Goal: Information Seeking & Learning: Learn about a topic

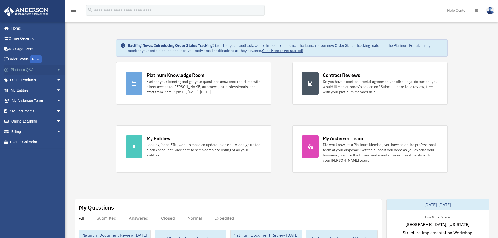
click at [56, 71] on span "arrow_drop_down" at bounding box center [61, 70] width 10 height 11
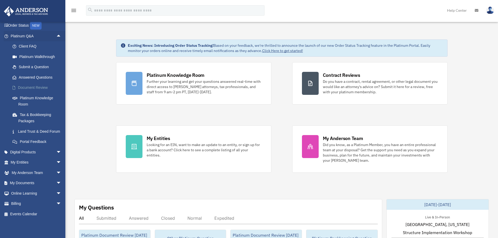
scroll to position [40, 0]
click at [42, 93] on link "Platinum Knowledge Room" at bounding box center [38, 101] width 62 height 17
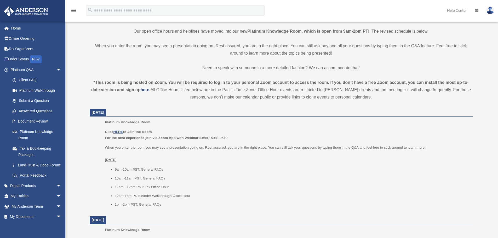
scroll to position [131, 0]
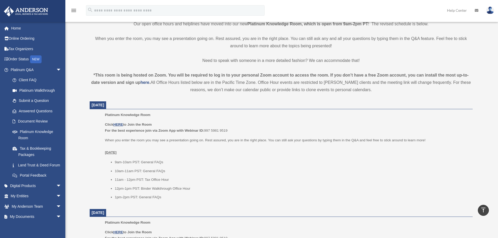
click at [118, 84] on strong "*This room is being hosted on Zoom. You will be required to log in to your pers…" at bounding box center [280, 79] width 378 height 12
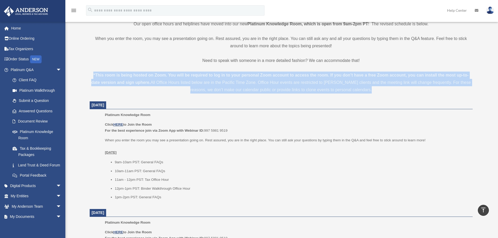
click at [118, 84] on strong "*This room is being hosted on Zoom. You will be required to log in to your pers…" at bounding box center [280, 79] width 378 height 12
click at [103, 81] on strong "*This room is being hosted on Zoom. You will be required to log in to your pers…" at bounding box center [280, 79] width 378 height 12
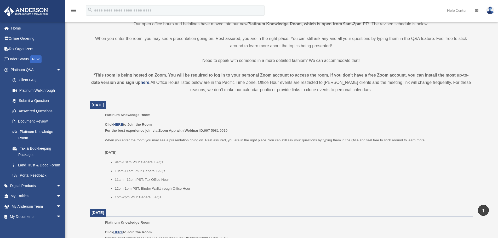
drag, startPoint x: 95, startPoint y: 74, endPoint x: 364, endPoint y: 92, distance: 269.8
click at [364, 92] on div "*This room is being hosted on Zoom. You will be required to log in to your pers…" at bounding box center [281, 83] width 383 height 22
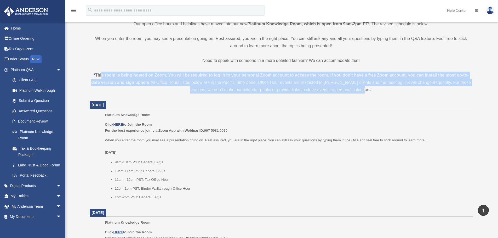
drag, startPoint x: 373, startPoint y: 88, endPoint x: 100, endPoint y: 73, distance: 272.9
click at [100, 73] on div "*This room is being hosted on Zoom. You will be required to log in to your pers…" at bounding box center [281, 83] width 383 height 22
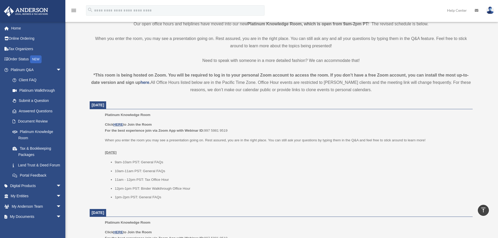
click at [100, 73] on div "*This room is being hosted on Zoom. You will be required to log in to your pers…" at bounding box center [281, 83] width 383 height 22
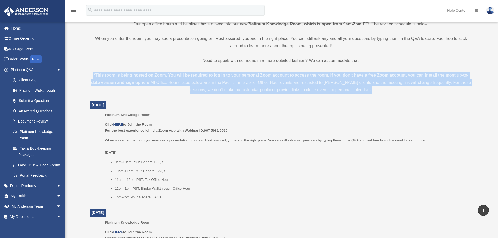
click at [100, 73] on div "*This room is being hosted on Zoom. You will be required to log in to your pers…" at bounding box center [281, 83] width 383 height 22
click at [133, 73] on strong "*This room is being hosted on Zoom. You will be required to log in to your pers…" at bounding box center [280, 79] width 378 height 12
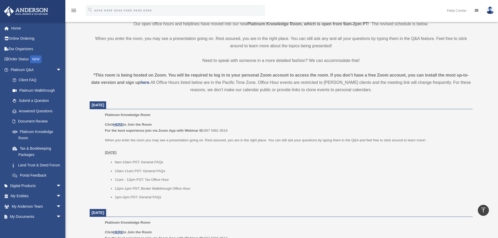
click at [221, 76] on strong "*This room is being hosted on Zoom. You will be required to log in to your pers…" at bounding box center [280, 79] width 378 height 12
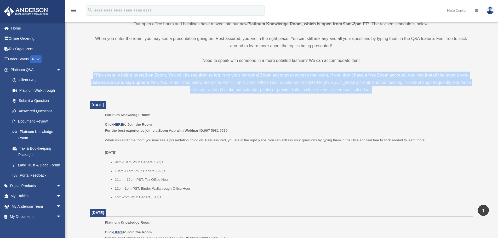
click at [221, 76] on strong "*This room is being hosted on Zoom. You will be required to log in to your pers…" at bounding box center [280, 79] width 378 height 12
click at [168, 74] on strong "*This room is being hosted on Zoom. You will be required to log in to your pers…" at bounding box center [280, 79] width 378 height 12
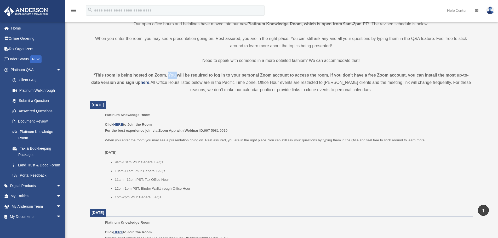
click at [168, 74] on strong "*This room is being hosted on Zoom. You will be required to log in to your pers…" at bounding box center [280, 79] width 378 height 12
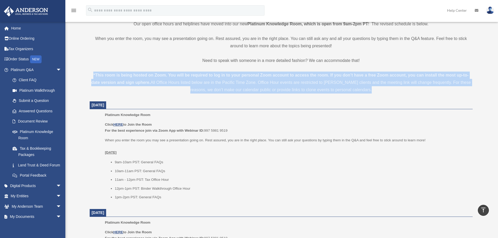
click at [168, 74] on strong "*This room is being hosted on Zoom. You will be required to log in to your pers…" at bounding box center [280, 79] width 378 height 12
click at [129, 73] on strong "*This room is being hosted on Zoom. You will be required to log in to your pers…" at bounding box center [280, 79] width 378 height 12
drag, startPoint x: 90, startPoint y: 72, endPoint x: 363, endPoint y: 93, distance: 273.6
click at [363, 93] on div "*This room is being hosted on Zoom. You will be required to log in to your pers…" at bounding box center [281, 83] width 383 height 22
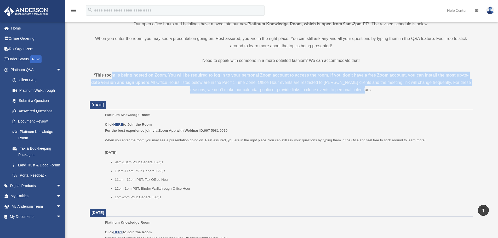
drag, startPoint x: 382, startPoint y: 89, endPoint x: 108, endPoint y: 72, distance: 274.6
click at [108, 72] on div "*This room is being hosted on Zoom. You will be required to log in to your pers…" at bounding box center [281, 83] width 383 height 22
click at [107, 72] on div "*This room is being hosted on Zoom. You will be required to log in to your pers…" at bounding box center [281, 83] width 383 height 22
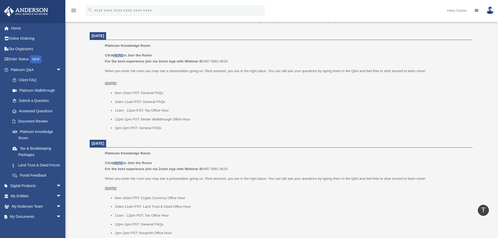
scroll to position [209, 0]
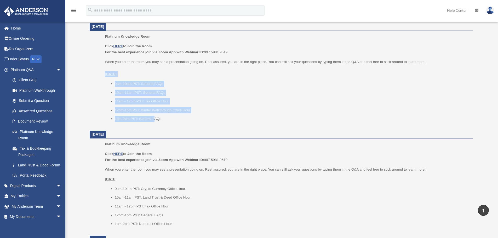
drag, startPoint x: 105, startPoint y: 76, endPoint x: 160, endPoint y: 120, distance: 70.9
click at [156, 120] on ul "Platinum Knowledge Room Click HERE to Join the Room For the best experience joi…" at bounding box center [281, 79] width 376 height 92
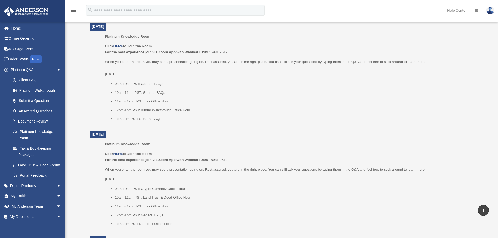
click at [161, 120] on li "1pm-2pm PST: General FAQs" at bounding box center [292, 119] width 354 height 6
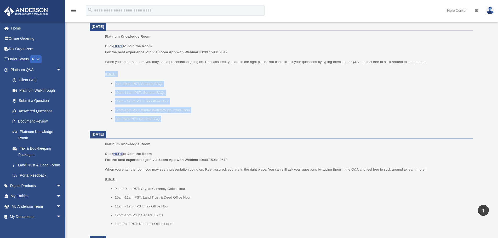
drag, startPoint x: 169, startPoint y: 120, endPoint x: 103, endPoint y: 74, distance: 80.4
click at [104, 74] on ul "Platinum Knowledge Room Click HERE to Join the Room For the best experience joi…" at bounding box center [281, 79] width 376 height 92
click at [103, 74] on ul "Platinum Knowledge Room Click HERE to Join the Room For the best experience joi…" at bounding box center [281, 79] width 376 height 92
drag, startPoint x: 103, startPoint y: 71, endPoint x: 170, endPoint y: 118, distance: 82.3
click at [170, 118] on ul "Platinum Knowledge Room Click HERE to Join the Room For the best experience joi…" at bounding box center [281, 79] width 376 height 92
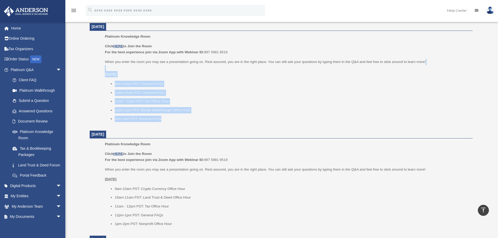
click at [170, 118] on li "1pm-2pm PST: General FAQs" at bounding box center [292, 119] width 354 height 6
drag, startPoint x: 182, startPoint y: 120, endPoint x: 81, endPoint y: 72, distance: 112.1
click at [81, 72] on div "Platinum Knowledge Room date_range Published on Last updated [DATE] [DATE] by […" at bounding box center [282, 188] width 403 height 743
click at [101, 86] on ul "Platinum Knowledge Room Click HERE to Join the Room For the best experience joi…" at bounding box center [281, 79] width 376 height 92
drag, startPoint x: 102, startPoint y: 72, endPoint x: 171, endPoint y: 113, distance: 79.4
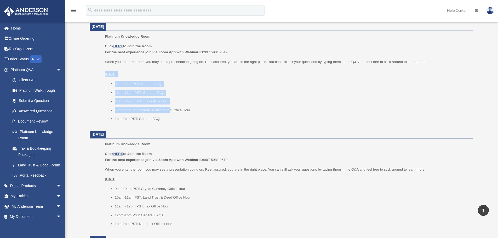
click at [170, 112] on ul "Platinum Knowledge Room Click HERE to Join the Room For the best experience joi…" at bounding box center [281, 79] width 376 height 92
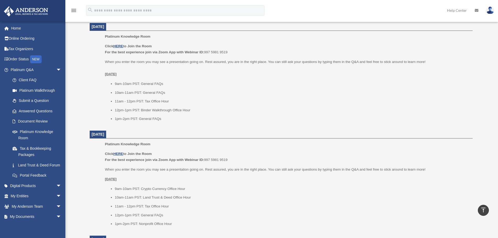
click at [173, 119] on li "1pm-2pm PST: General FAQs" at bounding box center [292, 119] width 354 height 6
drag, startPoint x: 112, startPoint y: 85, endPoint x: 168, endPoint y: 89, distance: 56.4
click at [168, 89] on ul "9am-10am PST: General FAQs 10am-11am PST: General FAQs 11am - 12pm PST: Tax Off…" at bounding box center [287, 101] width 364 height 41
click at [132, 95] on li "10am-11am PST: General FAQs" at bounding box center [292, 93] width 354 height 6
drag, startPoint x: 104, startPoint y: 94, endPoint x: 178, endPoint y: 92, distance: 73.8
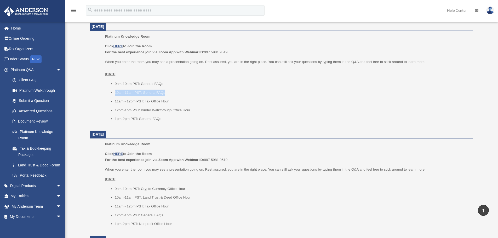
click at [178, 92] on ul "Platinum Knowledge Room Click HERE to Join the Room For the best experience joi…" at bounding box center [281, 79] width 376 height 92
click at [139, 102] on li "11am - 12pm PST: Tax Office Hour" at bounding box center [292, 101] width 354 height 6
drag, startPoint x: 105, startPoint y: 100, endPoint x: 171, endPoint y: 101, distance: 65.7
click at [171, 101] on ul "9am-10am PST: General FAQs 10am-11am PST: General FAQs 11am - 12pm PST: Tax Off…" at bounding box center [287, 101] width 364 height 41
click at [171, 101] on li "11am - 12pm PST: Tax Office Hour" at bounding box center [292, 101] width 354 height 6
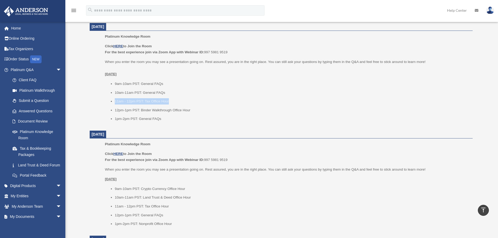
drag, startPoint x: 172, startPoint y: 101, endPoint x: 114, endPoint y: 103, distance: 58.1
click at [114, 103] on ul "9am-10am PST: General FAQs 10am-11am PST: General FAQs 11am - 12pm PST: Tax Off…" at bounding box center [287, 101] width 364 height 41
click at [113, 103] on ul "9am-10am PST: General FAQs 10am-11am PST: General FAQs 11am - 12pm PST: Tax Off…" at bounding box center [287, 101] width 364 height 41
drag, startPoint x: 107, startPoint y: 100, endPoint x: 168, endPoint y: 100, distance: 60.7
click at [168, 100] on ul "9am-10am PST: General FAQs 10am-11am PST: General FAQs 11am - 12pm PST: Tax Off…" at bounding box center [287, 101] width 364 height 41
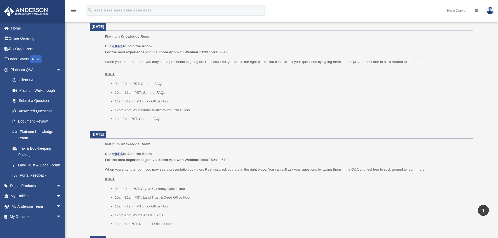
drag, startPoint x: 171, startPoint y: 101, endPoint x: 195, endPoint y: 103, distance: 24.4
click at [171, 101] on li "11am - 12pm PST: Tax Office Hour" at bounding box center [292, 101] width 354 height 6
drag, startPoint x: 188, startPoint y: 100, endPoint x: 110, endPoint y: 100, distance: 78.2
click at [110, 100] on ul "9am-10am PST: General FAQs 10am-11am PST: General FAQs 11am - 12pm PST: Tax Off…" at bounding box center [287, 101] width 364 height 41
click at [109, 99] on ul "9am-10am PST: General FAQs 10am-11am PST: General FAQs 11am - 12pm PST: Tax Off…" at bounding box center [287, 101] width 364 height 41
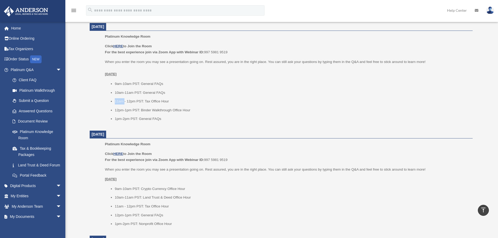
click at [109, 99] on ul "9am-10am PST: General FAQs 10am-11am PST: General FAQs 11am - 12pm PST: Tax Off…" at bounding box center [287, 101] width 364 height 41
click at [128, 99] on li "11am - 12pm PST: Tax Office Hour" at bounding box center [292, 101] width 354 height 6
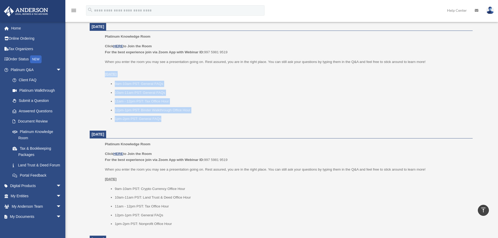
drag, startPoint x: 172, startPoint y: 121, endPoint x: 101, endPoint y: 72, distance: 85.8
click at [101, 72] on ul "Platinum Knowledge Room Click HERE to Join the Room For the best experience joi…" at bounding box center [281, 79] width 376 height 92
drag, startPoint x: 101, startPoint y: 74, endPoint x: 176, endPoint y: 117, distance: 86.3
click at [175, 115] on ul "Platinum Knowledge Room Click HERE to Join the Room For the best experience joi…" at bounding box center [281, 79] width 376 height 92
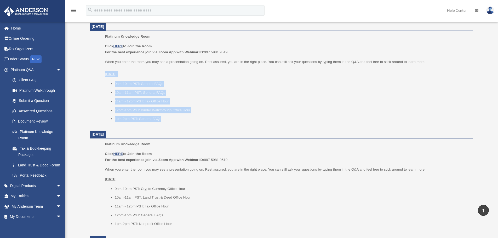
click at [176, 117] on li "1pm-2pm PST: General FAQs" at bounding box center [292, 119] width 354 height 6
drag, startPoint x: 182, startPoint y: 121, endPoint x: 96, endPoint y: 71, distance: 99.6
click at [96, 71] on ul "Platinum Knowledge Room Click HERE to Join the Room For the best experience joi…" at bounding box center [281, 79] width 376 height 92
drag, startPoint x: 100, startPoint y: 72, endPoint x: 175, endPoint y: 116, distance: 87.0
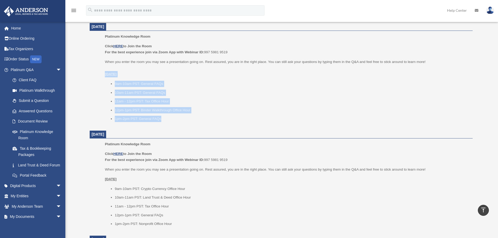
click at [170, 115] on ul "Platinum Knowledge Room Click HERE to Join the Room For the best experience joi…" at bounding box center [281, 79] width 376 height 92
click at [175, 116] on li "1pm-2pm PST: General FAQs" at bounding box center [292, 119] width 354 height 6
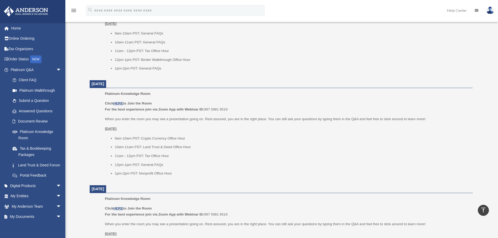
scroll to position [262, 0]
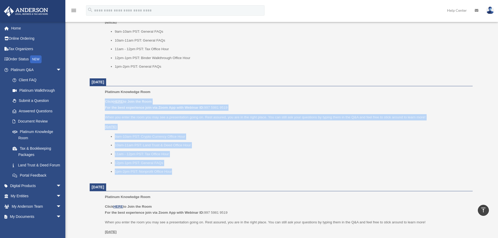
drag, startPoint x: 188, startPoint y: 171, endPoint x: 103, endPoint y: 101, distance: 109.8
click at [103, 101] on ul "Platinum Knowledge Room Click HERE to Join the Room For the best experience joi…" at bounding box center [281, 133] width 376 height 89
click at [103, 98] on ul "Platinum Knowledge Room Click HERE to Join the Room For the best experience joi…" at bounding box center [281, 133] width 376 height 89
drag, startPoint x: 103, startPoint y: 89, endPoint x: 189, endPoint y: 173, distance: 120.0
click at [189, 173] on ul "Platinum Knowledge Room Click HERE to Join the Room For the best experience joi…" at bounding box center [281, 133] width 376 height 89
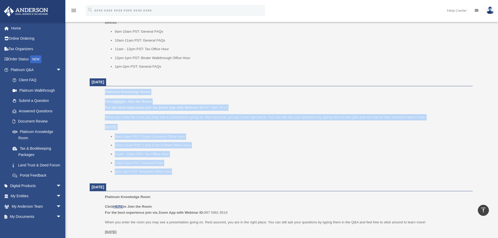
drag, startPoint x: 189, startPoint y: 173, endPoint x: 191, endPoint y: 151, distance: 22.4
click at [189, 173] on li "1pm-2pm PST: Nonprofit Office Hour" at bounding box center [292, 172] width 354 height 6
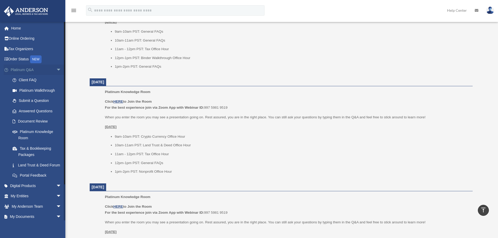
click at [56, 72] on span "arrow_drop_down" at bounding box center [61, 70] width 10 height 11
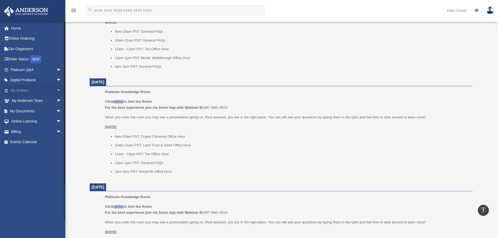
click at [56, 90] on span "arrow_drop_down" at bounding box center [61, 90] width 10 height 11
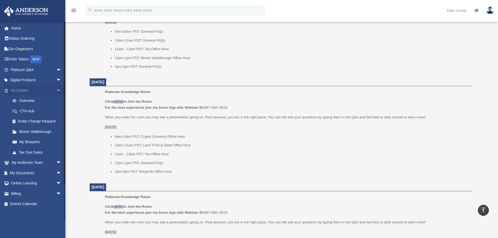
click at [57, 92] on span "arrow_drop_up" at bounding box center [61, 90] width 10 height 11
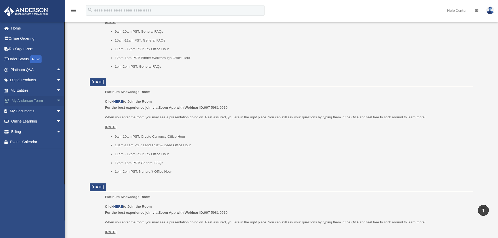
click at [56, 103] on span "arrow_drop_down" at bounding box center [61, 101] width 10 height 11
click at [56, 101] on span "arrow_drop_up" at bounding box center [61, 101] width 10 height 11
click at [56, 112] on span "arrow_drop_down" at bounding box center [61, 111] width 10 height 11
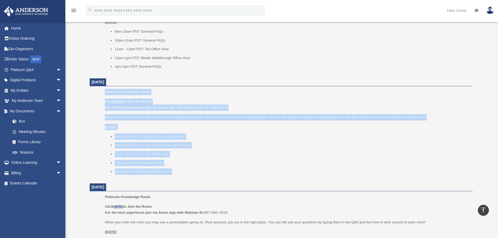
drag, startPoint x: 204, startPoint y: 170, endPoint x: 104, endPoint y: 93, distance: 126.6
click at [104, 93] on ul "Platinum Knowledge Room Click HERE to Join the Room For the best experience joi…" at bounding box center [281, 133] width 376 height 89
drag, startPoint x: 103, startPoint y: 92, endPoint x: 170, endPoint y: 162, distance: 97.5
click at [170, 162] on ul "Platinum Knowledge Room Click HERE to Join the Room For the best experience joi…" at bounding box center [281, 133] width 376 height 89
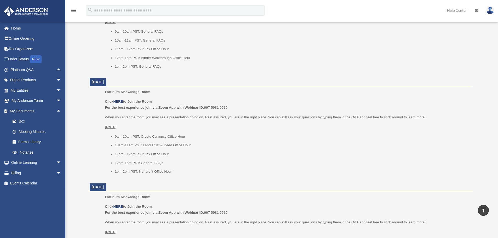
click at [176, 167] on ul "9am-10am PST: Crypto Currency Office Hour 10am-11am PST: Land Trust & Deed Offi…" at bounding box center [287, 154] width 364 height 41
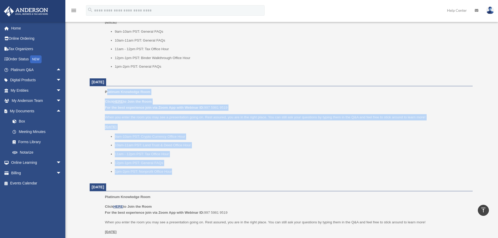
drag, startPoint x: 180, startPoint y: 169, endPoint x: 108, endPoint y: 94, distance: 104.1
click at [108, 94] on div "Platinum Knowledge Room Click HERE to Join the Room For the best experience joi…" at bounding box center [287, 133] width 364 height 89
click at [107, 94] on p "Platinum Knowledge Room" at bounding box center [287, 92] width 364 height 6
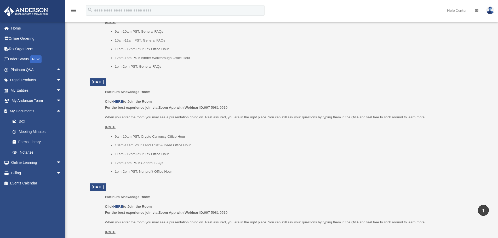
drag, startPoint x: 101, startPoint y: 93, endPoint x: 190, endPoint y: 180, distance: 124.3
click at [190, 180] on dl "[DATE] Platinum Knowledge Room Click HERE to Join the Room For the best experie…" at bounding box center [281, 232] width 383 height 523
